Goal: Communication & Community: Answer question/provide support

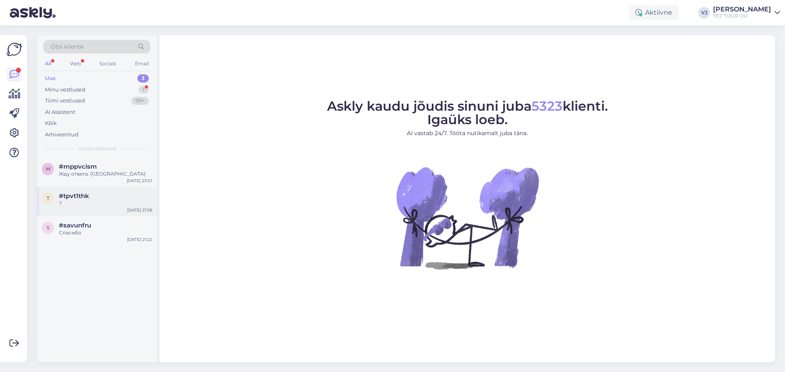
click at [124, 197] on div "#tpvt1thk" at bounding box center [105, 195] width 93 height 7
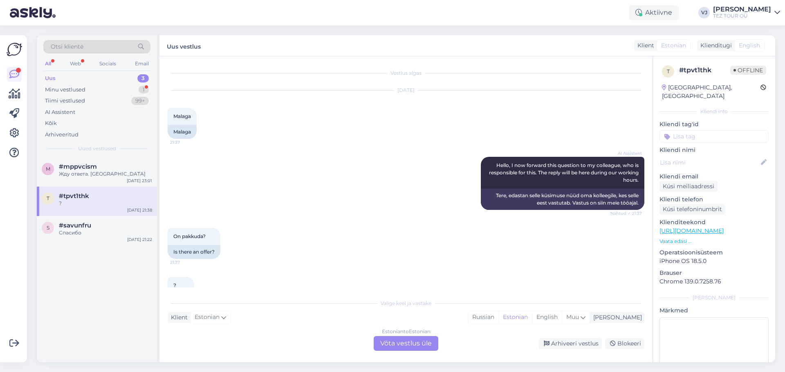
scroll to position [29, 0]
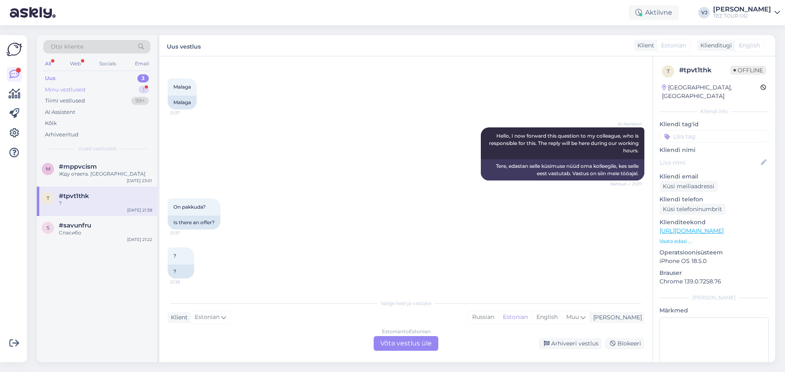
click at [114, 91] on div "Minu vestlused 1" at bounding box center [96, 89] width 107 height 11
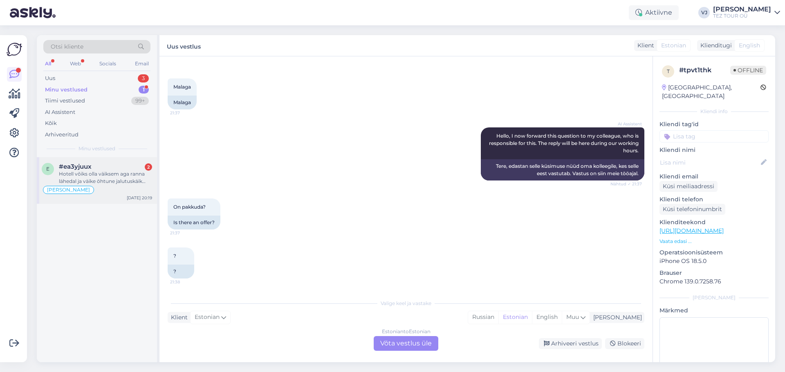
click at [107, 178] on div "Hotell võiks olla väiksem aga ranna lähedal ja väike õhtune jalutuskäik kauband…" at bounding box center [105, 177] width 93 height 15
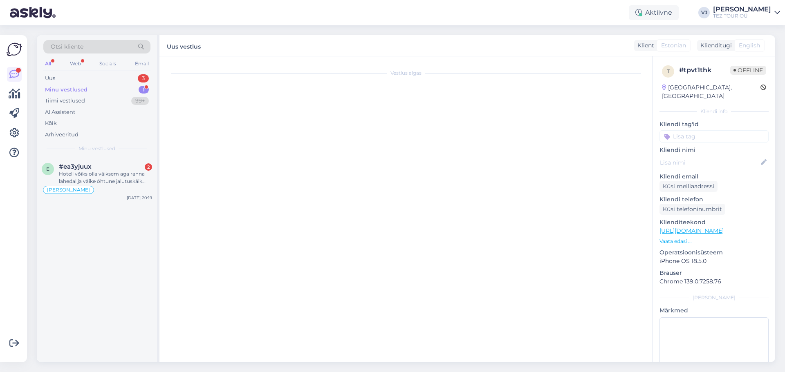
scroll to position [1864, 0]
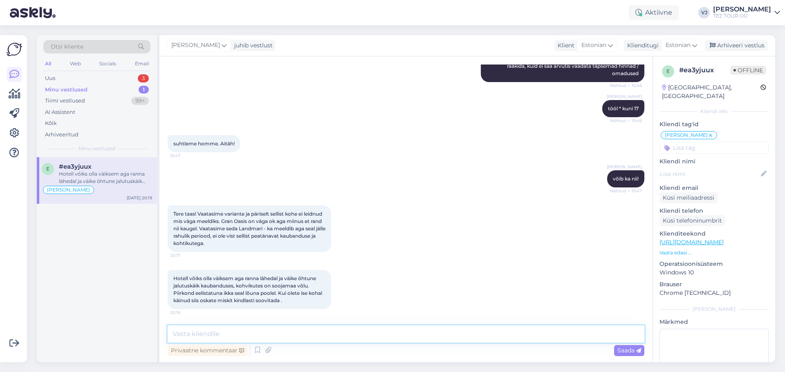
click at [289, 330] on textarea at bounding box center [406, 334] width 476 height 17
type textarea "Tere hommikust! Saadan teile uue hotelli valiku, mis paremini sobib uutele krit…"
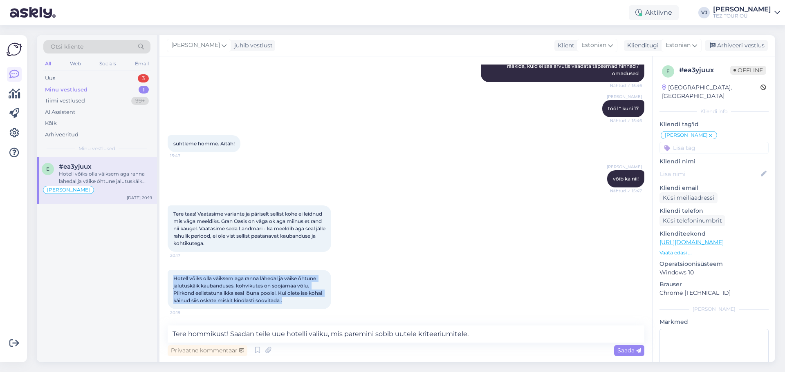
drag, startPoint x: 302, startPoint y: 302, endPoint x: 172, endPoint y: 281, distance: 131.1
click at [172, 281] on div "Hotell võiks olla väiksem aga ranna lähedal ja väike õhtune jalutuskäik kauband…" at bounding box center [249, 289] width 163 height 39
copy span "Hotell võiks olla väiksem aga ranna lähedal ja väike õhtune jalutuskäik kauband…"
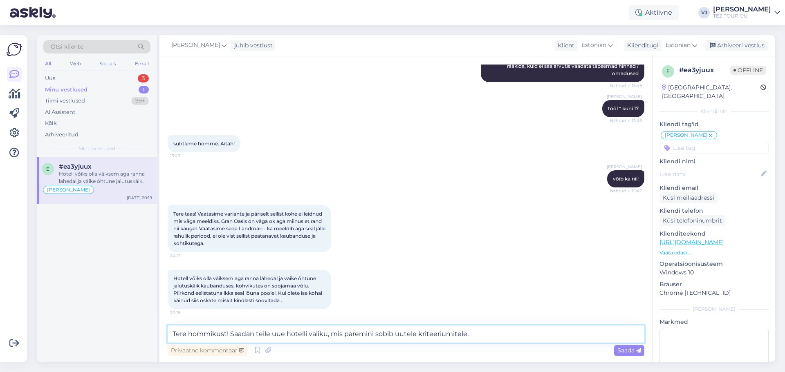
click at [476, 330] on textarea "Tere hommikust! Saadan teile uue hotelli valiku, mis paremini sobib uutele krit…" at bounding box center [406, 334] width 476 height 17
drag, startPoint x: 486, startPoint y: 333, endPoint x: 147, endPoint y: 336, distance: 339.2
click at [147, 336] on div "Otsi kliente All Web Socials Email Uus 3 Minu vestlused 1 Tiimi vestlused 99+ A…" at bounding box center [406, 198] width 738 height 327
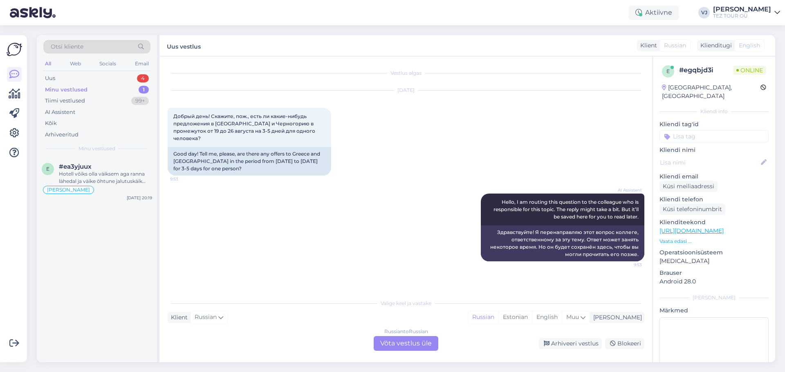
click at [399, 340] on div "Russian to Russian Võta vestlus üle" at bounding box center [406, 343] width 65 height 15
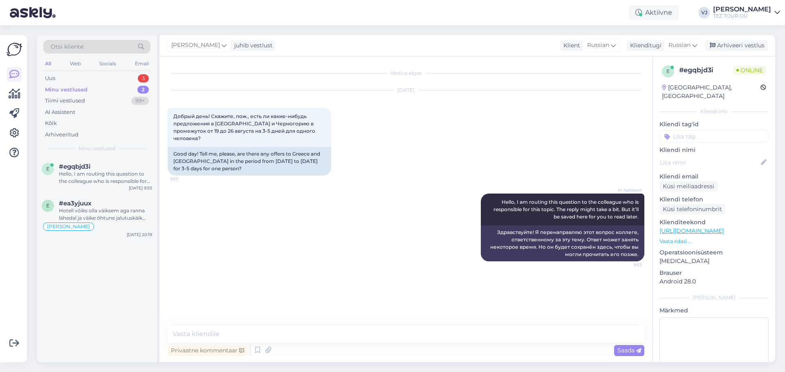
click at [703, 130] on input at bounding box center [713, 136] width 109 height 12
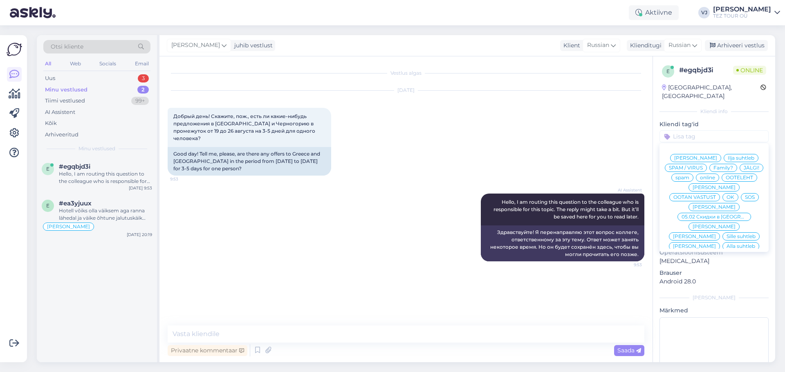
click at [714, 205] on span "[PERSON_NAME]" at bounding box center [713, 207] width 43 height 5
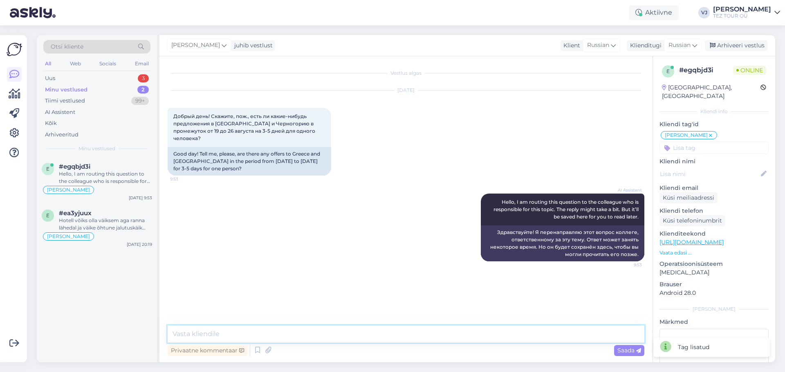
click at [308, 333] on textarea at bounding box center [406, 334] width 476 height 17
type textarea "L"
type textarea "Доброе утро!"
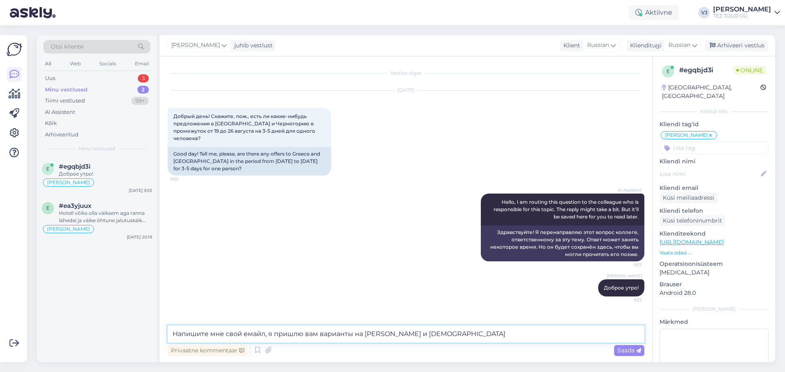
type textarea "Напишите мне свой емайл, я пришлю вам варианты на Грецию и Турцию"
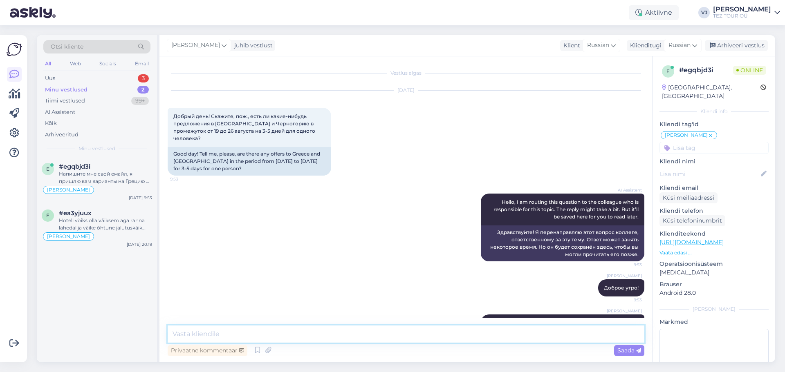
scroll to position [22, 0]
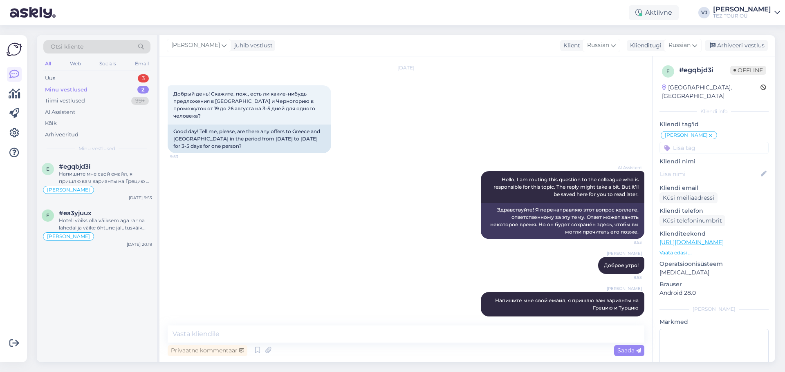
click at [105, 87] on div "Minu vestlused 2" at bounding box center [96, 89] width 107 height 11
click at [243, 338] on textarea at bounding box center [406, 334] width 476 height 17
paste textarea "Tere hommikust! Aitäh täpsustuste eest! Saadan teile uue hotelli valiku, mis on…"
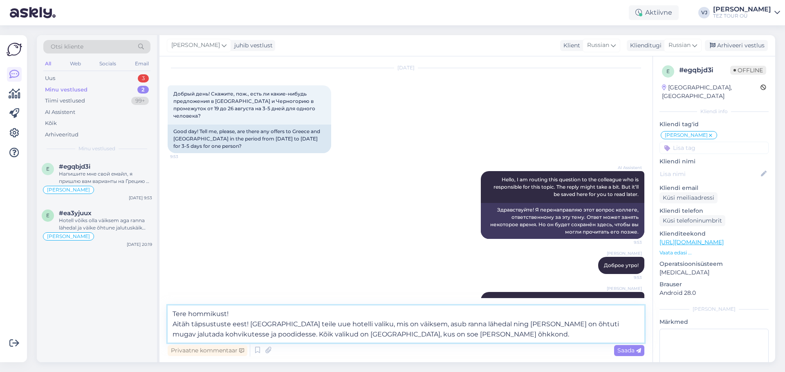
drag, startPoint x: 433, startPoint y: 333, endPoint x: 213, endPoint y: 336, distance: 220.3
click at [213, 336] on textarea "Tere hommikust! Aitäh täpsustuste eest! Saadan teile uue hotelli valiku, mis on…" at bounding box center [406, 324] width 476 height 37
type textarea "Tere hommikust! Aitäh täpsustuste eest! Saadan teile uue hotelli valiku, mis on…"
drag, startPoint x: 219, startPoint y: 331, endPoint x: 152, endPoint y: 295, distance: 75.9
click at [152, 295] on div "Otsi kliente All Web Socials Email Uus 3 Minu vestlused 2 Tiimi vestlused 99+ A…" at bounding box center [406, 198] width 738 height 327
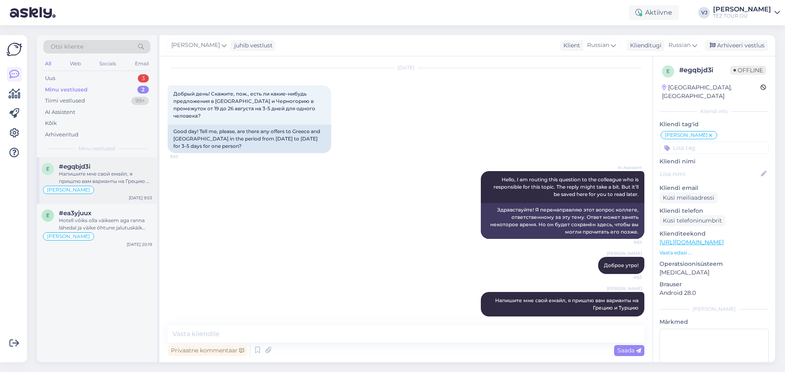
click at [112, 179] on div "Напишите мне свой емайл, я пришлю вам варианты на Грецию и Турцию" at bounding box center [105, 177] width 93 height 15
click at [137, 228] on div "Hotell võiks olla väiksem aga ranna lähedal ja väike õhtune jalutuskäik kauband…" at bounding box center [105, 224] width 93 height 15
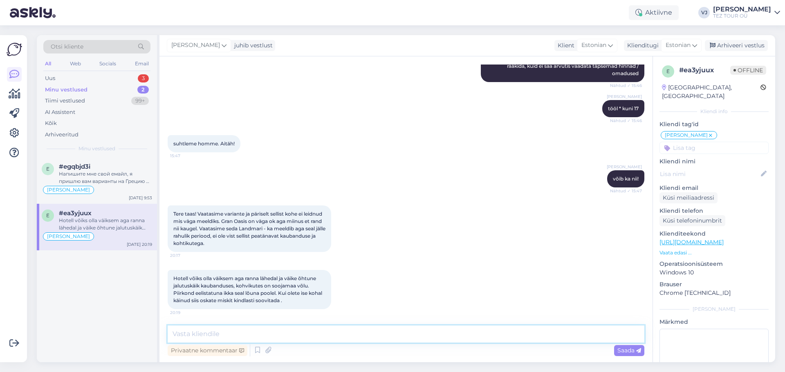
click at [221, 337] on textarea at bounding box center [406, 334] width 476 height 17
paste textarea "Tere hommikust! Aitäh täpsustuste eest! Saadan teile uue hotelli valiku, mis on…"
type textarea "Tere hommikust! Aitäh täpsustuste eest! Saadan teile uue hotelli valiku, mis on…"
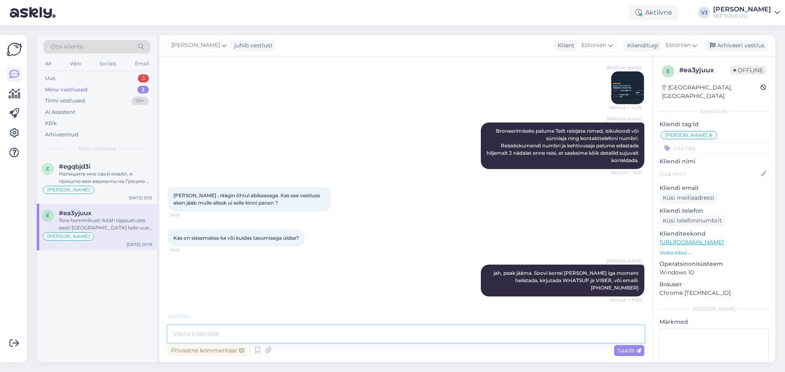
scroll to position [1189, 0]
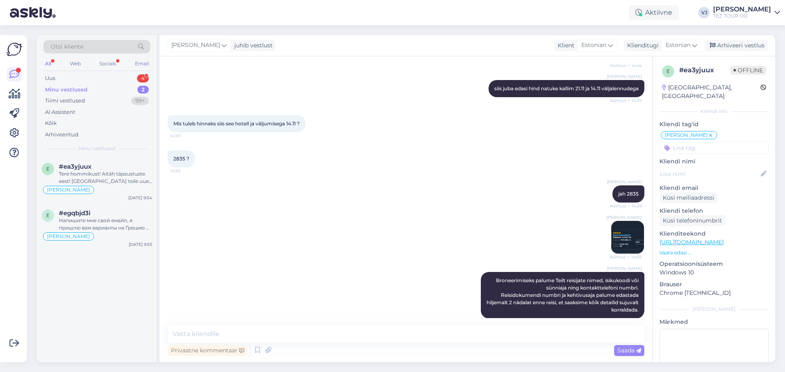
click at [412, 179] on div "Vladimir Jutt jah 2835 Nähtud ✓ 14:59" at bounding box center [406, 194] width 476 height 35
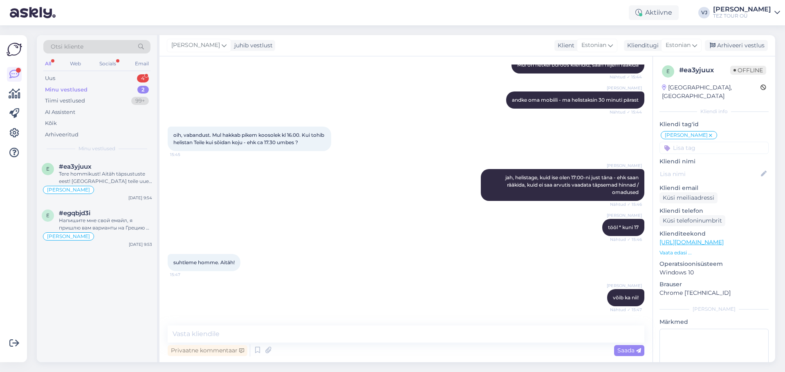
scroll to position [1938, 0]
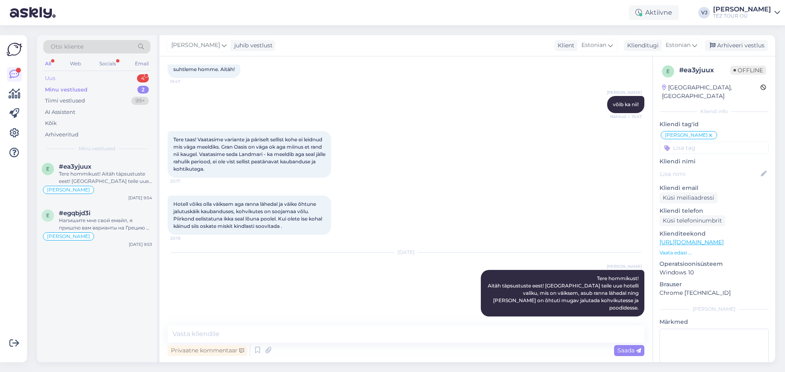
click at [122, 80] on div "Uus 4" at bounding box center [96, 78] width 107 height 11
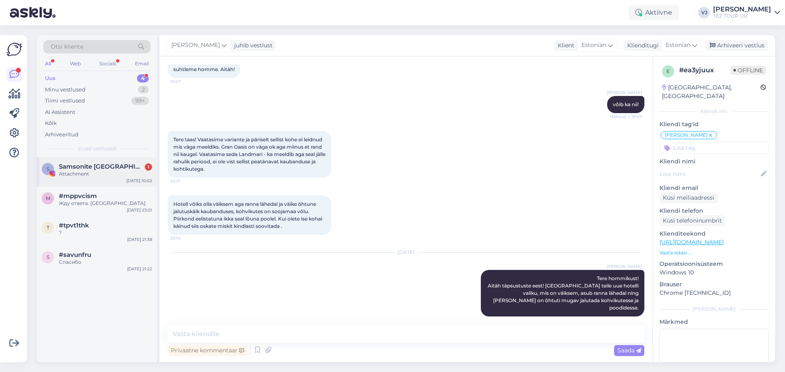
click at [107, 157] on div "S Samsonite Estonia 1 Attachment Aug 14 10:02" at bounding box center [97, 171] width 120 height 29
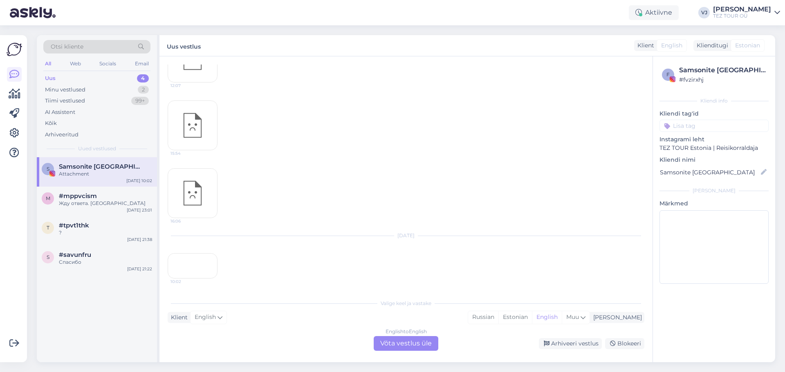
scroll to position [969, 0]
click at [198, 253] on div "10:02" at bounding box center [193, 265] width 50 height 25
click at [577, 347] on div "Arhiveeri vestlus" at bounding box center [570, 343] width 63 height 11
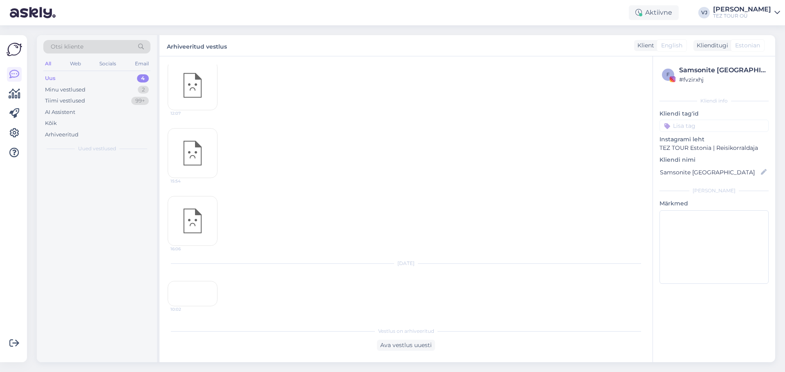
scroll to position [941, 0]
click at [532, 187] on div "16:06" at bounding box center [406, 221] width 476 height 68
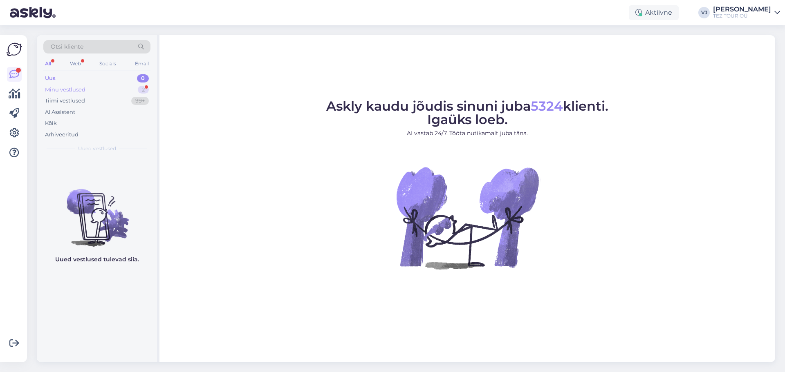
click at [116, 89] on div "Minu vestlused 2" at bounding box center [96, 89] width 107 height 11
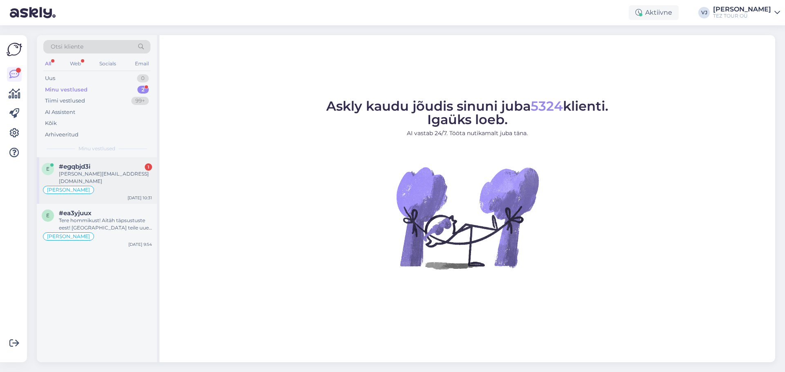
click at [119, 176] on div "[PERSON_NAME][EMAIL_ADDRESS][DOMAIN_NAME]" at bounding box center [105, 177] width 93 height 15
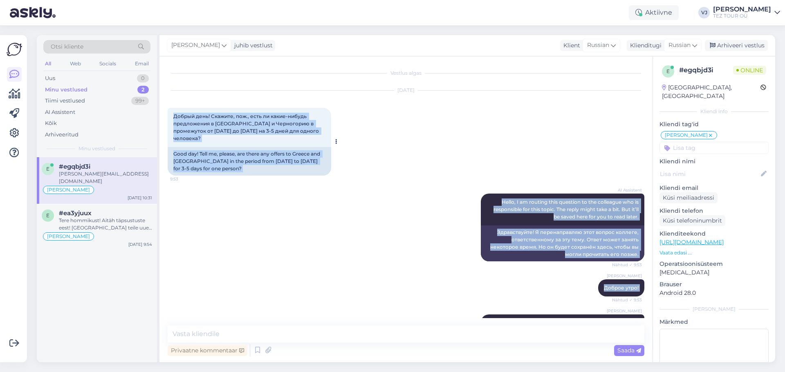
drag, startPoint x: 243, startPoint y: 307, endPoint x: 172, endPoint y: 114, distance: 206.2
click at [172, 114] on div "Vestlus algas [DATE] Добрый день! Скажите, пож., есть ли какие-нибудь предложен…" at bounding box center [410, 192] width 484 height 254
copy div "Loremi dolo! Sitamet, con., adip el seddo-eiusmo temporincid u Labore e Dolorem…"
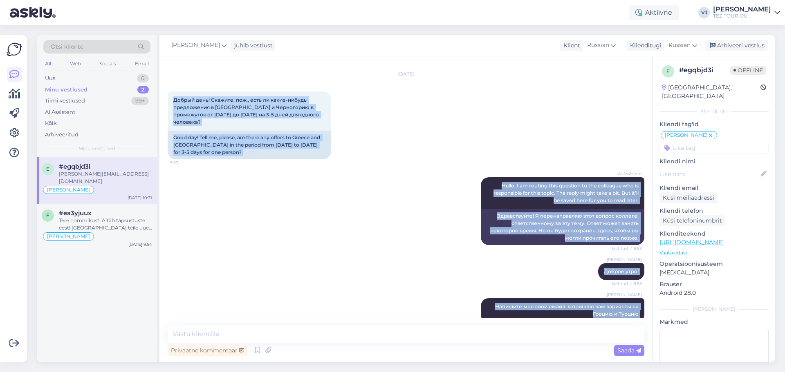
scroll to position [58, 0]
